Goal: Task Accomplishment & Management: Complete application form

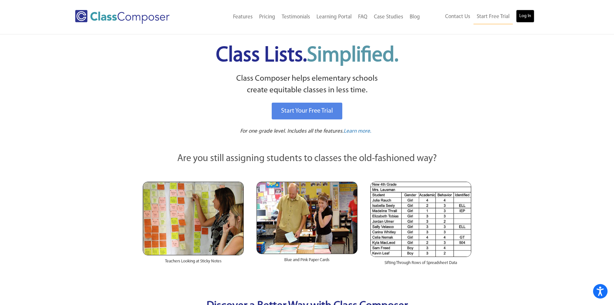
click at [520, 15] on link "Log In" at bounding box center [525, 16] width 18 height 13
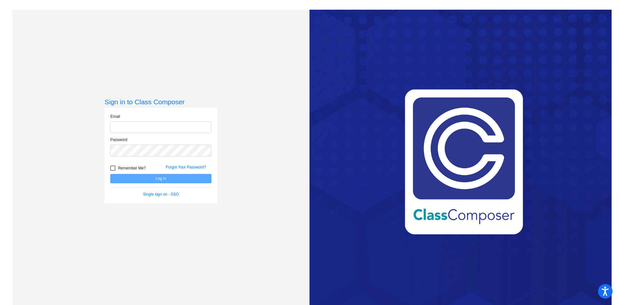
type input "ihand@rcschool.org"
click at [144, 176] on button "Log In" at bounding box center [160, 178] width 101 height 9
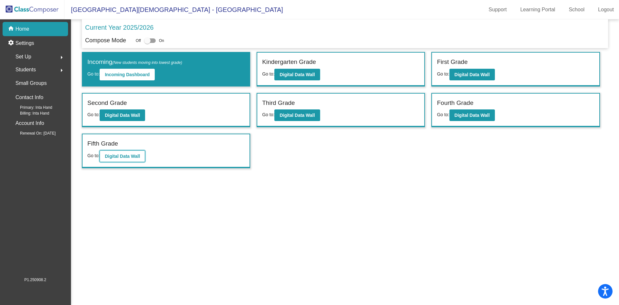
click at [110, 158] on b "Digital Data Wall" at bounding box center [122, 155] width 35 height 5
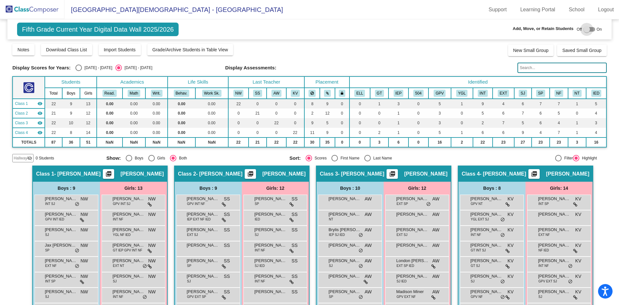
click at [590, 31] on div at bounding box center [590, 29] width 12 height 5
checkbox input "true"
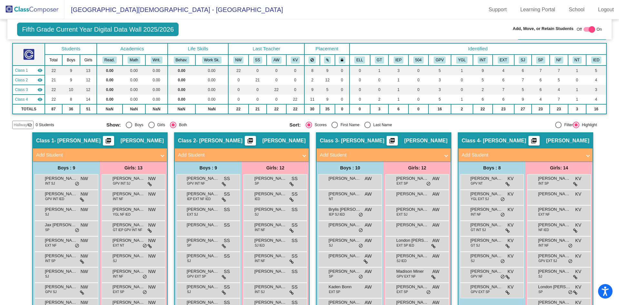
scroll to position [32, 0]
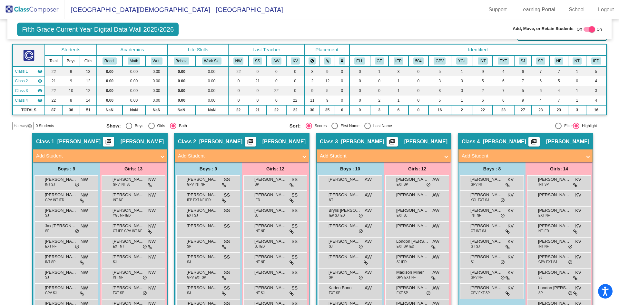
click at [200, 156] on mat-panel-title "Add Student" at bounding box center [238, 155] width 120 height 7
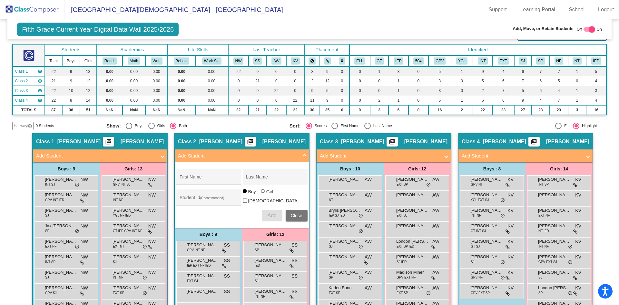
click at [201, 177] on input "First Name" at bounding box center [209, 179] width 58 height 5
type input "Mason"
type input "Vaught"
click at [269, 213] on span "Add" at bounding box center [271, 215] width 9 height 5
